Goal: Task Accomplishment & Management: Manage account settings

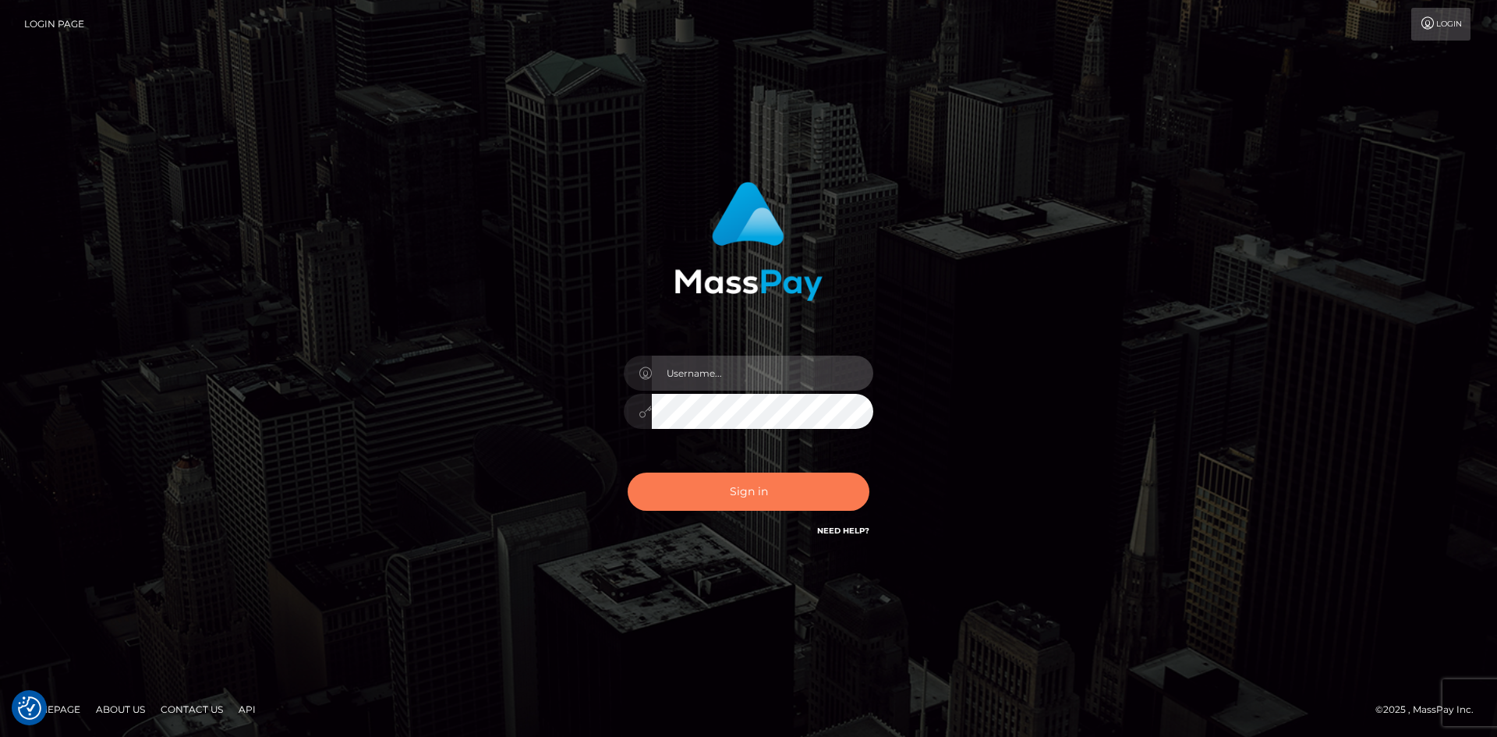
type input "Amy.Springer2"
click at [713, 482] on button "Sign in" at bounding box center [749, 492] width 242 height 38
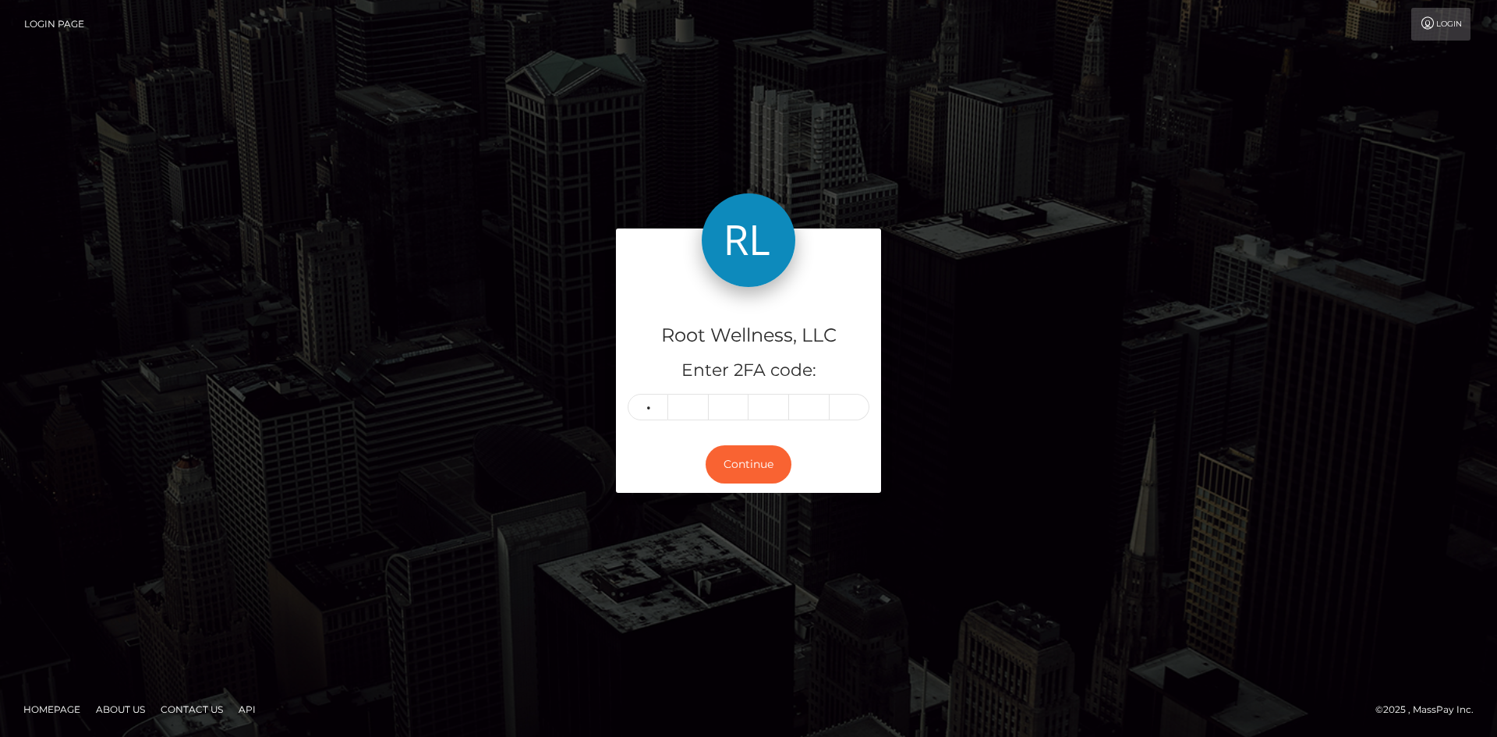
type input "3"
type input "9"
type input "2"
type input "6"
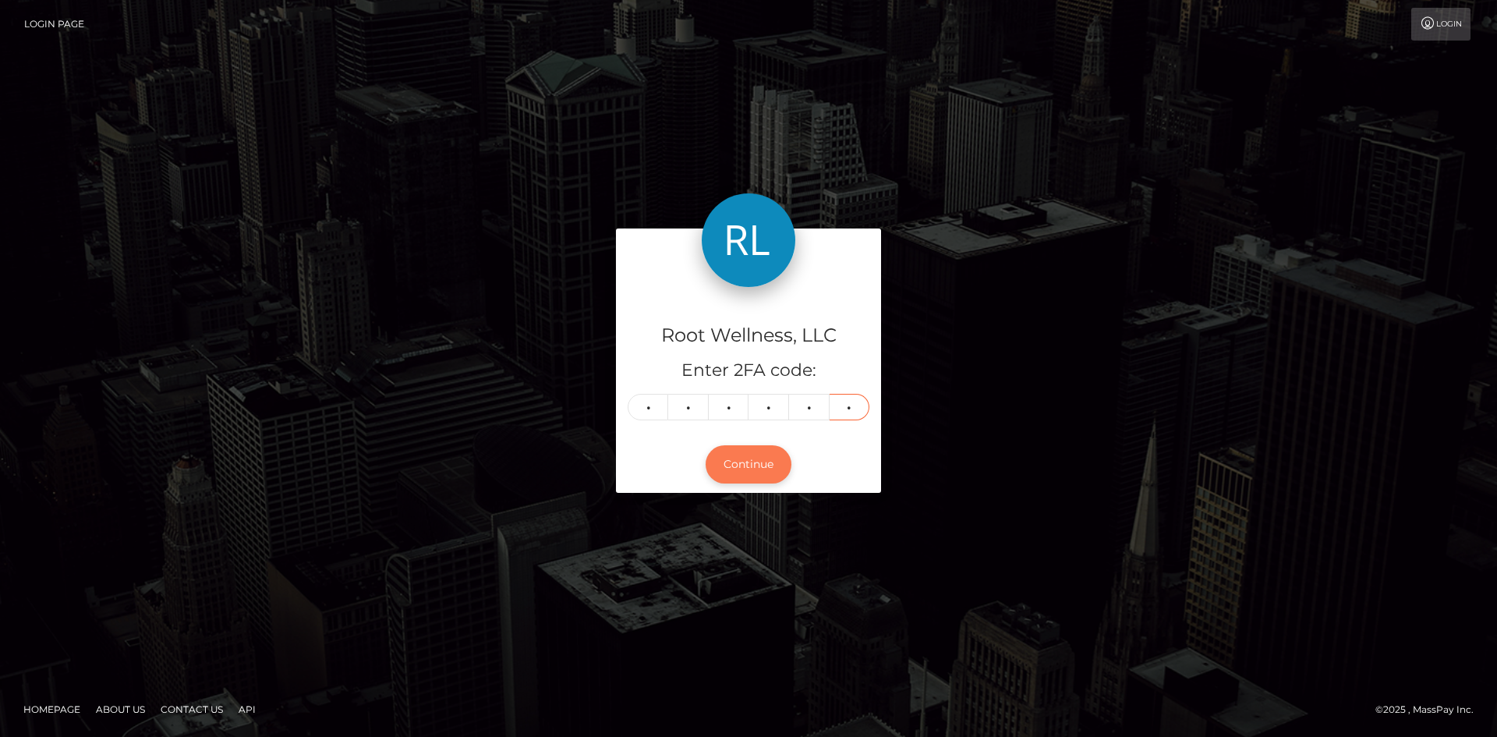
type input "9"
click at [756, 466] on button "Continue" at bounding box center [749, 464] width 86 height 38
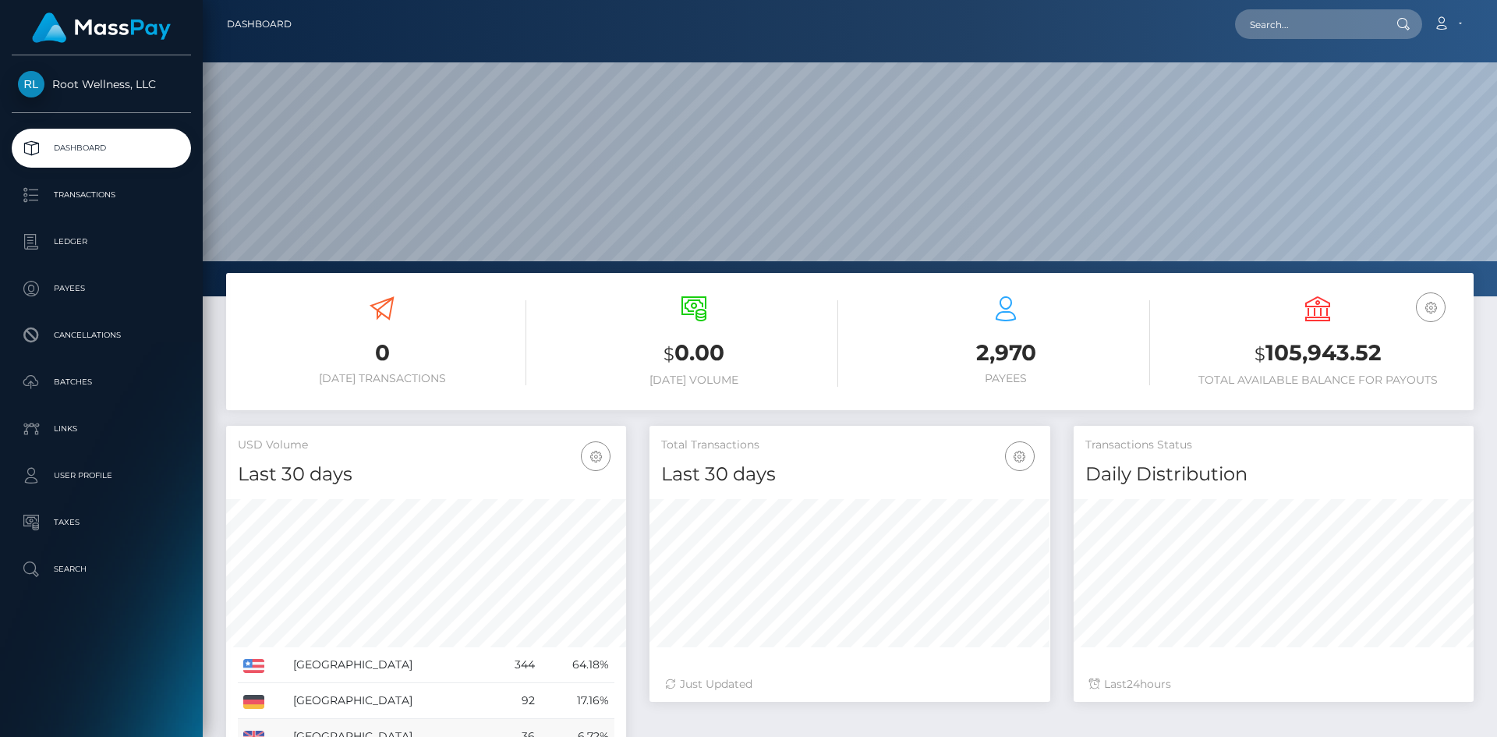
scroll to position [277, 401]
click at [65, 373] on p "Batches" at bounding box center [101, 381] width 167 height 23
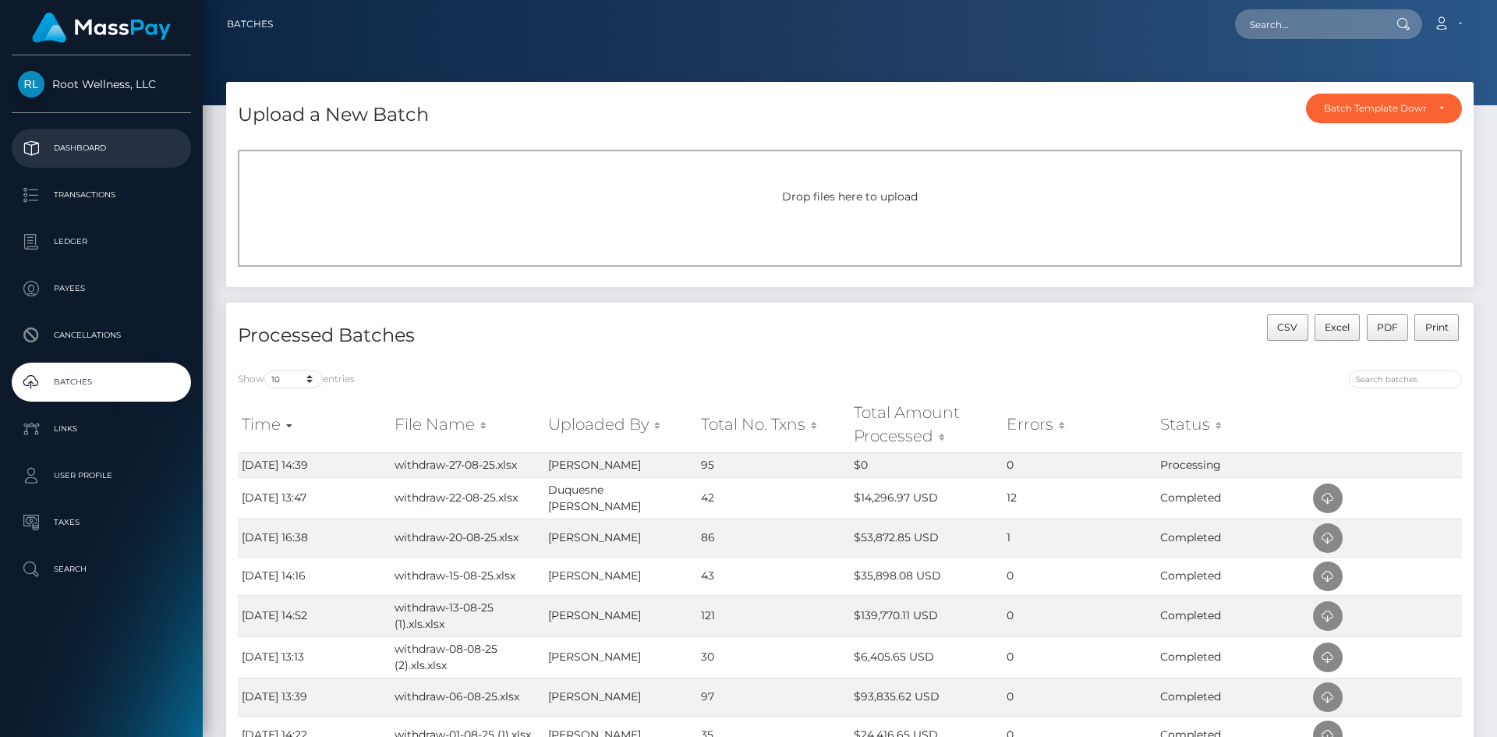
click at [102, 145] on p "Dashboard" at bounding box center [101, 147] width 167 height 23
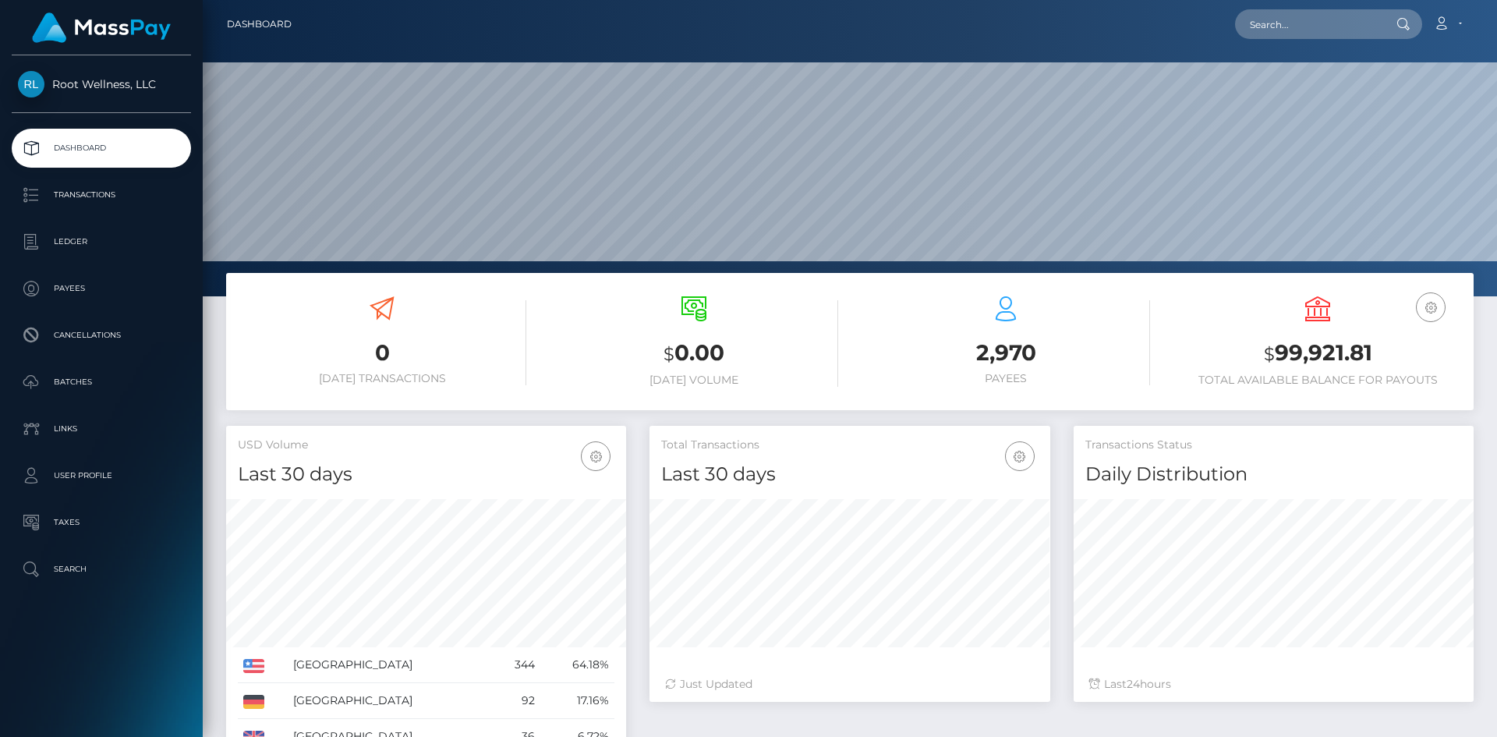
scroll to position [277, 401]
click at [83, 380] on p "Batches" at bounding box center [101, 381] width 167 height 23
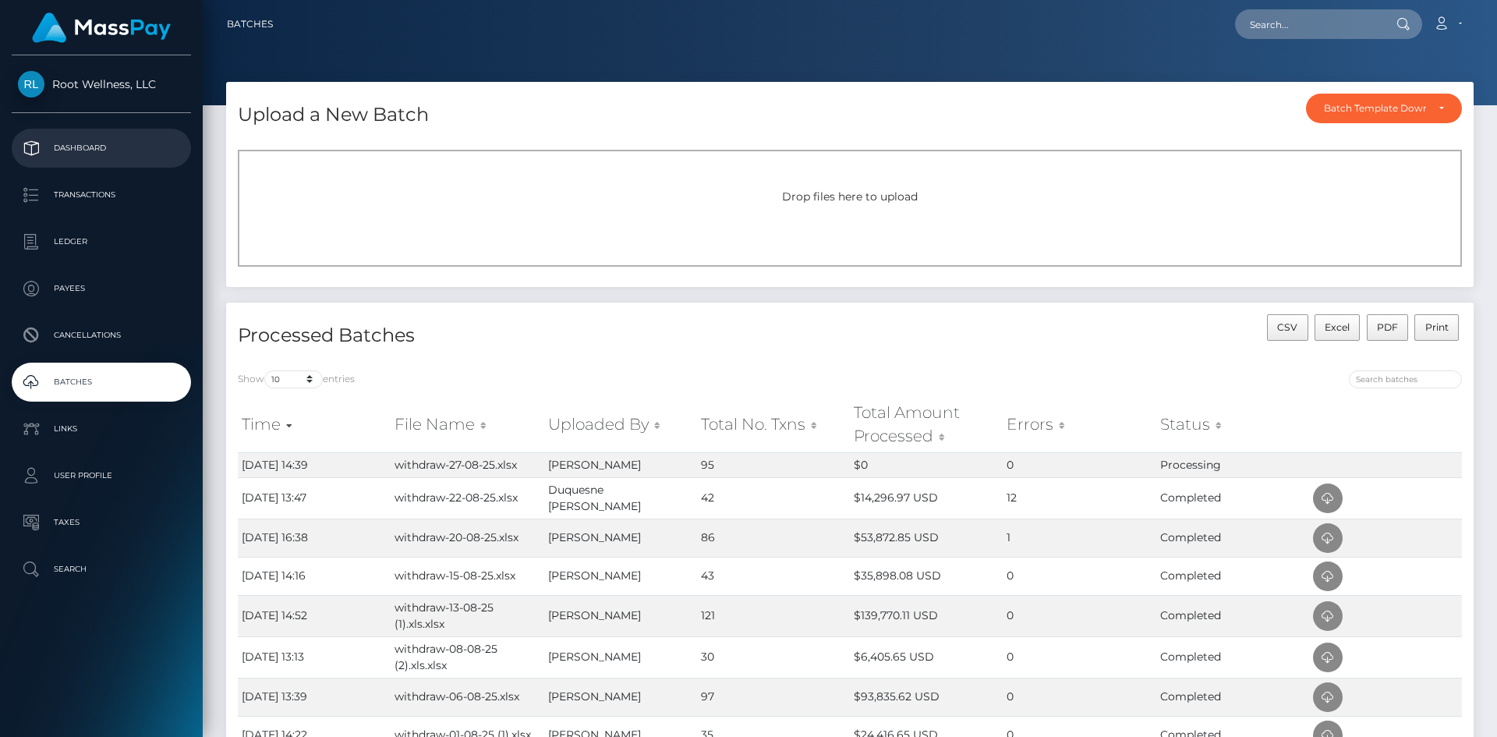
click at [64, 143] on p "Dashboard" at bounding box center [101, 147] width 167 height 23
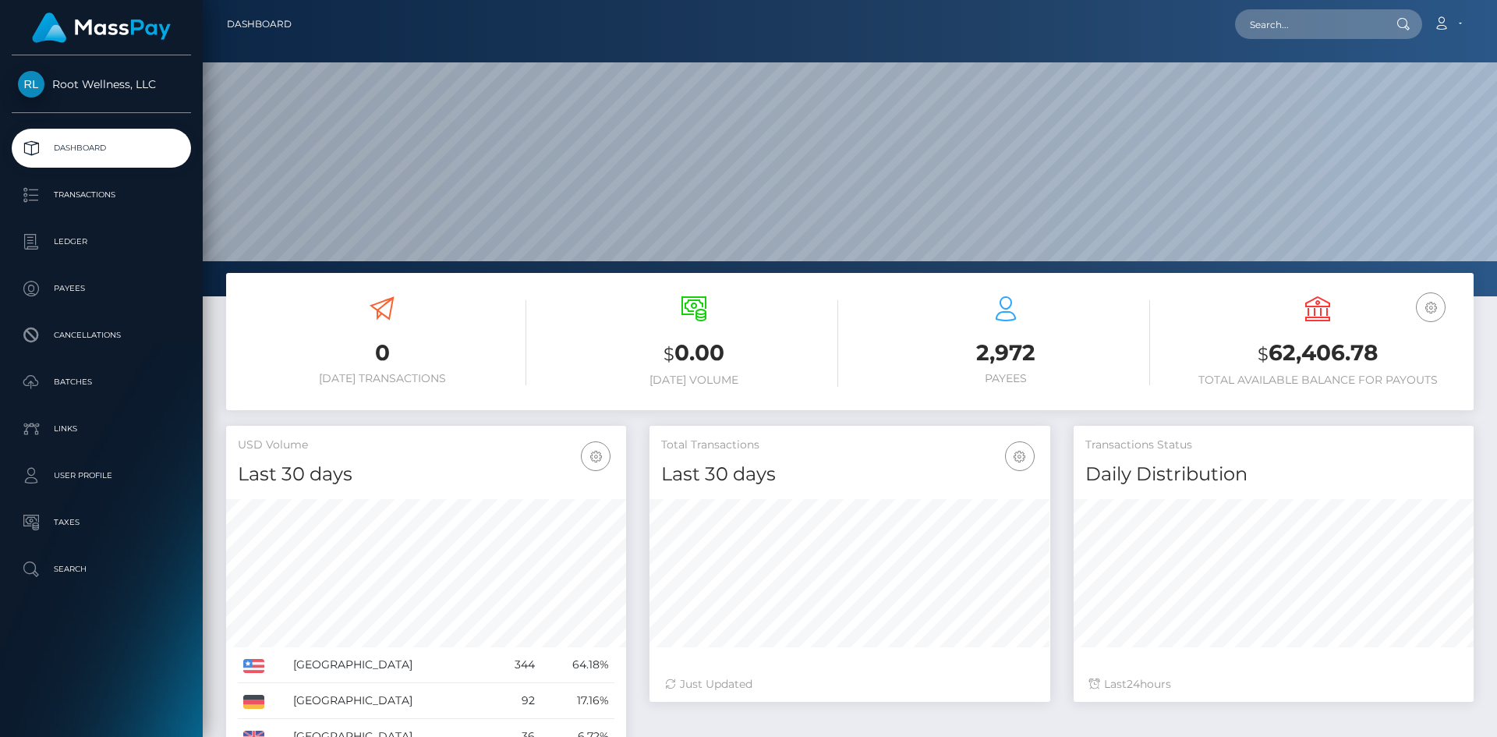
scroll to position [277, 401]
click at [60, 386] on p "Batches" at bounding box center [101, 381] width 167 height 23
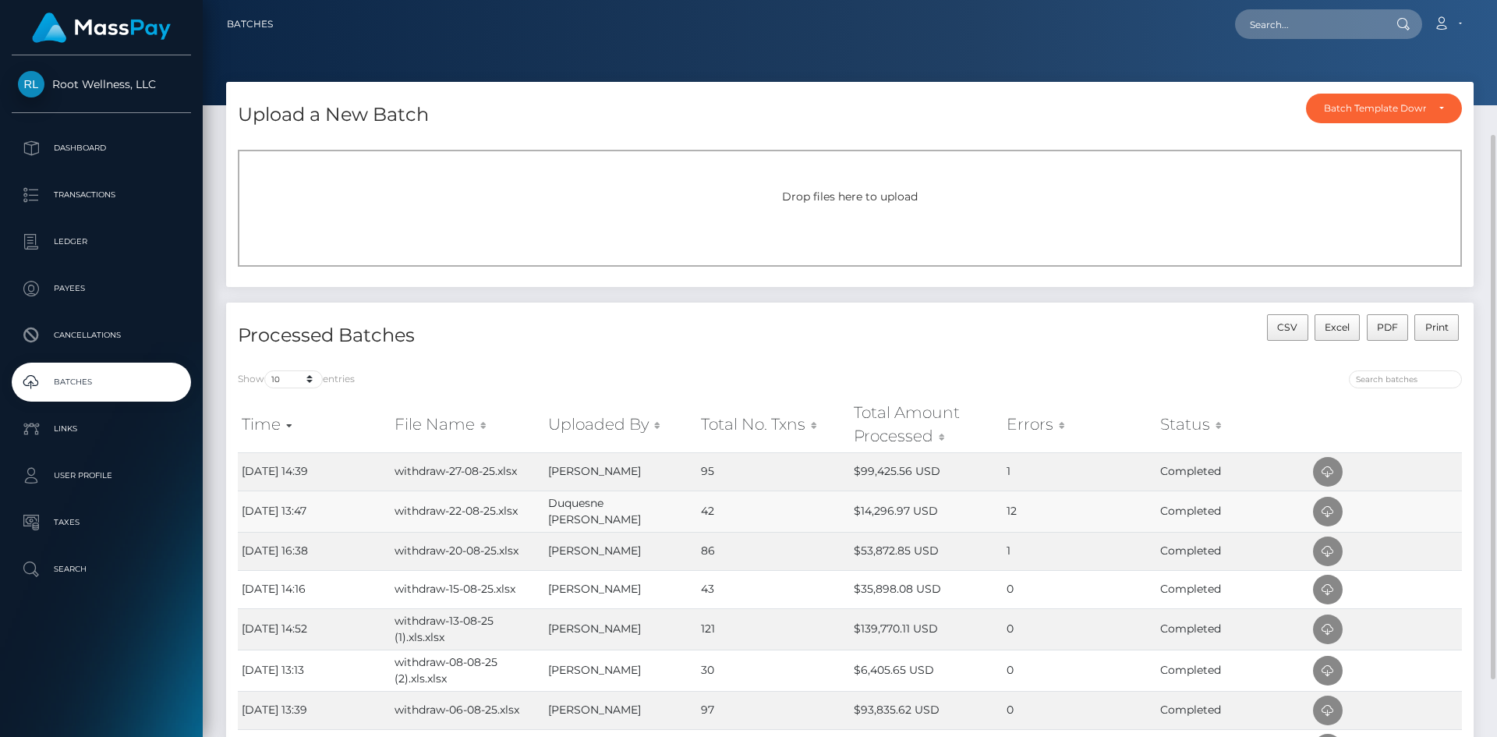
scroll to position [78, 0]
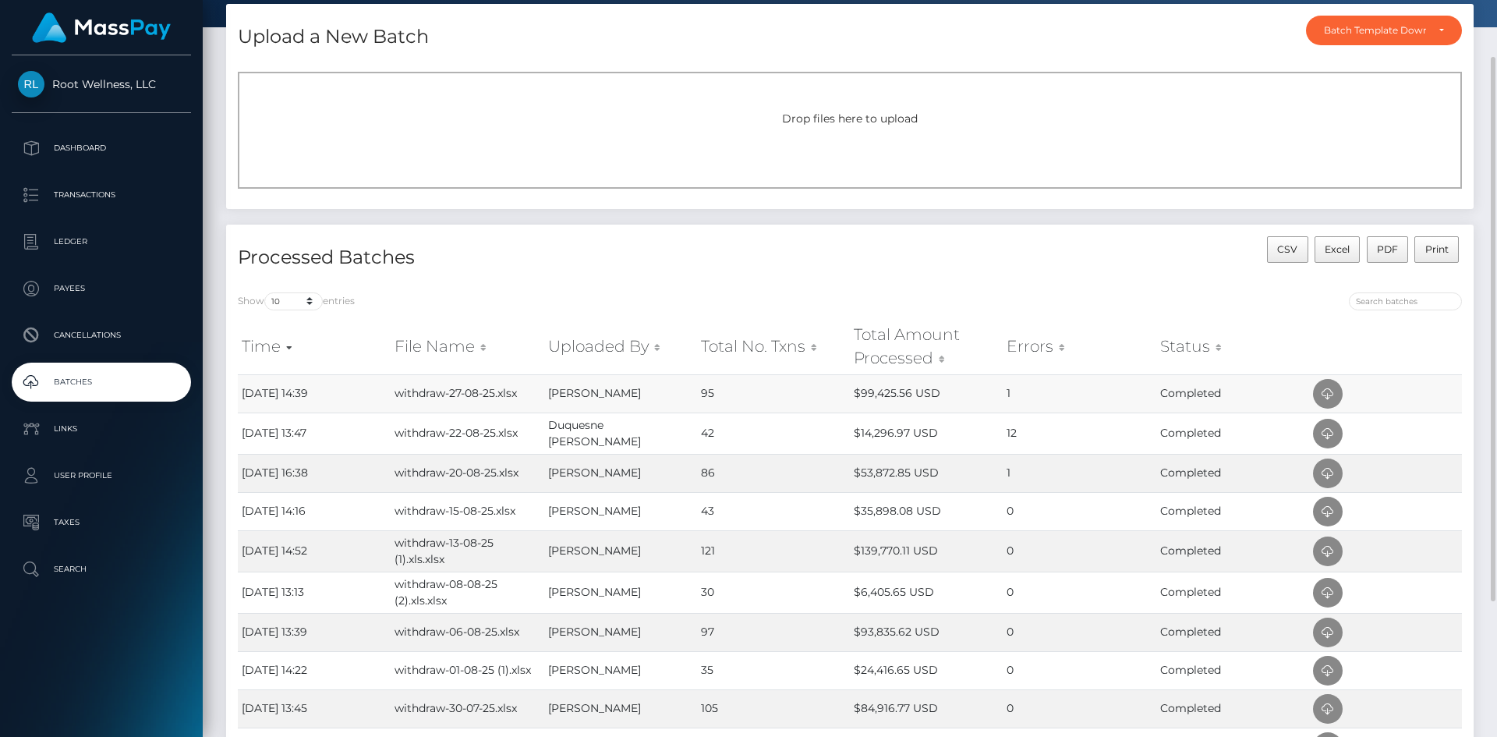
click at [304, 393] on td "[DATE] 14:39" at bounding box center [314, 393] width 153 height 38
click at [82, 146] on p "Dashboard" at bounding box center [101, 147] width 167 height 23
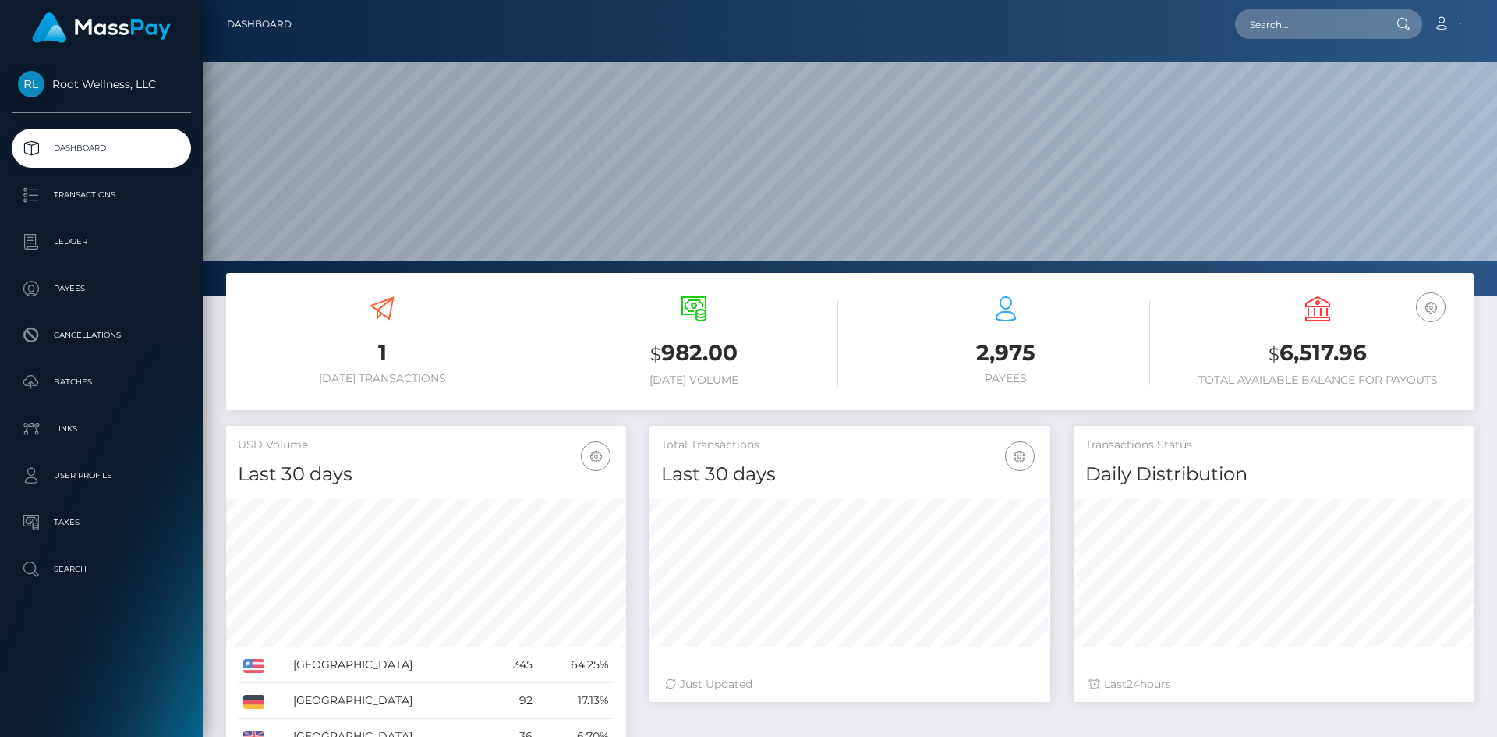
scroll to position [277, 401]
click at [71, 380] on p "Batches" at bounding box center [101, 381] width 167 height 23
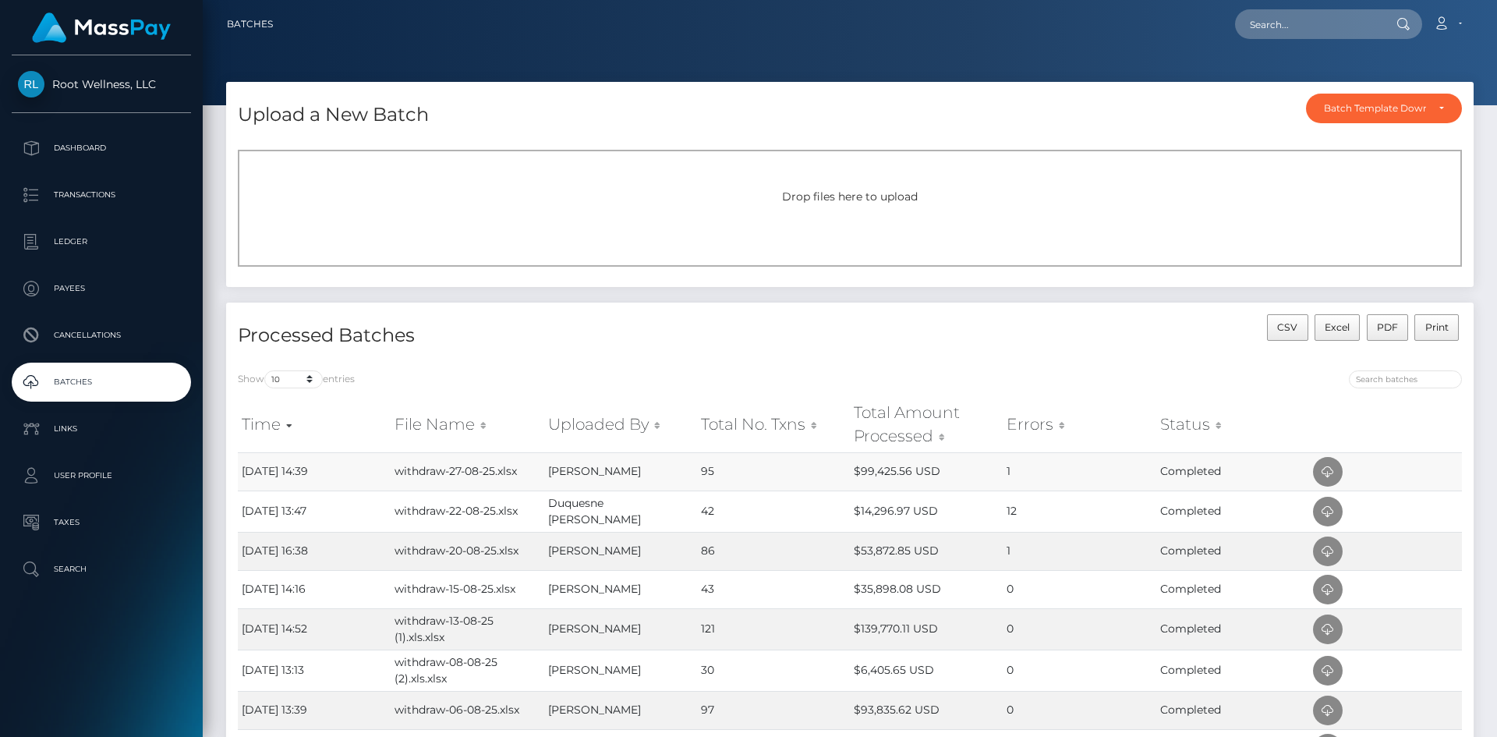
click at [471, 469] on td "withdraw-27-08-25.xlsx" at bounding box center [467, 471] width 153 height 38
click at [1330, 465] on icon at bounding box center [1327, 471] width 19 height 19
